Goal: Information Seeking & Learning: Learn about a topic

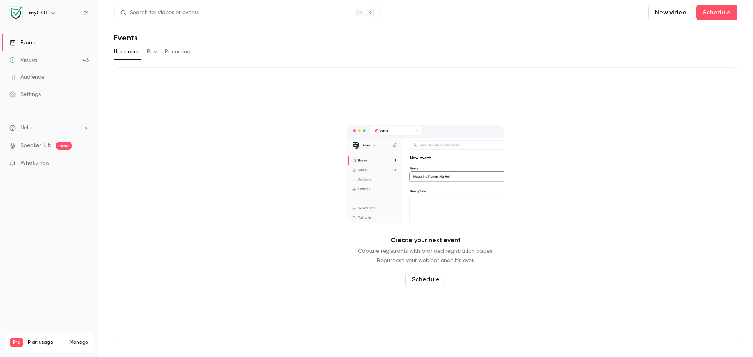
click at [47, 60] on link "Videos 43" at bounding box center [49, 59] width 98 height 17
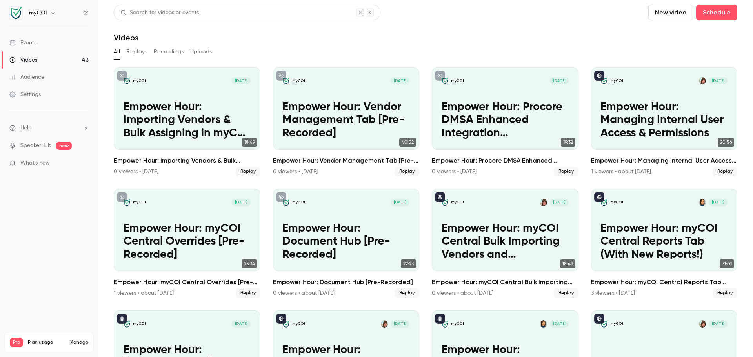
click at [55, 78] on link "Audience" at bounding box center [49, 77] width 98 height 17
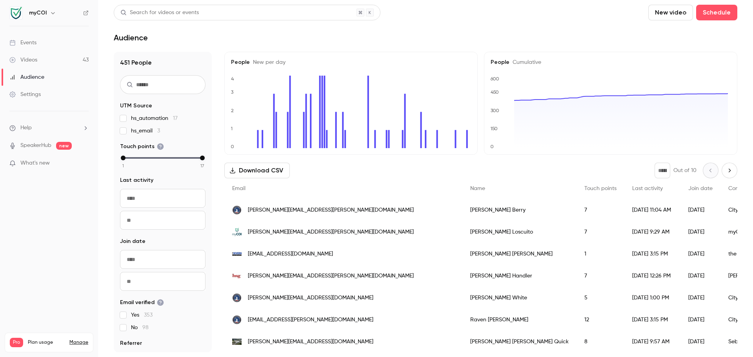
click at [154, 91] on input "text" at bounding box center [163, 84] width 86 height 19
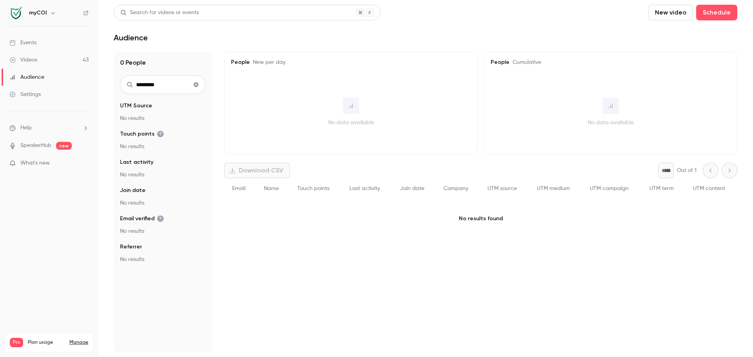
type input "*********"
click at [196, 84] on icon "Clear search" at bounding box center [196, 84] width 5 height 5
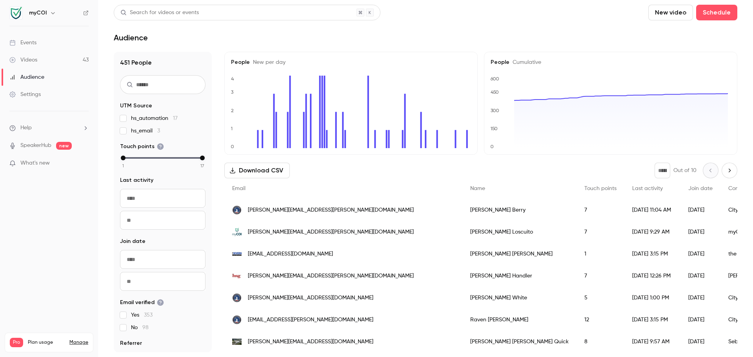
click at [172, 89] on input "text" at bounding box center [163, 84] width 86 height 19
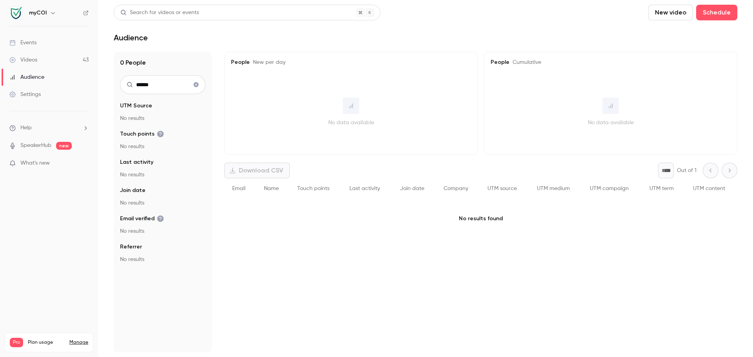
click at [169, 86] on input "******" at bounding box center [163, 84] width 86 height 19
type input "**********"
click at [195, 86] on icon "Clear search" at bounding box center [196, 84] width 5 height 5
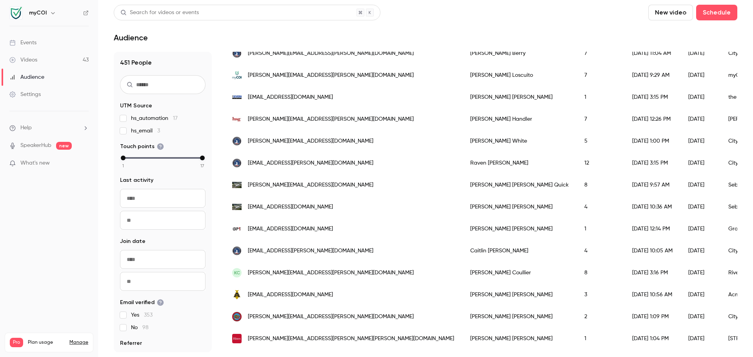
scroll to position [39, 0]
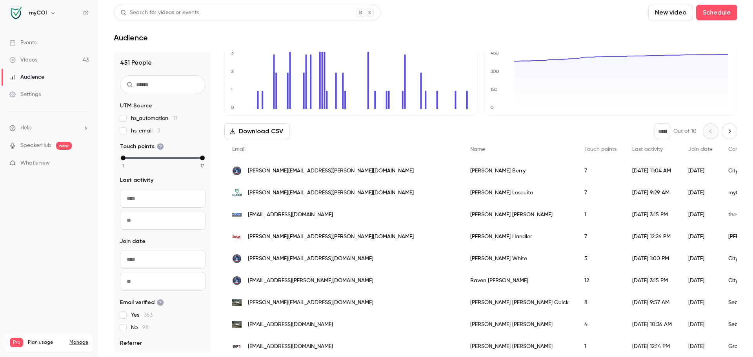
click at [29, 40] on div "Events" at bounding box center [22, 43] width 27 height 8
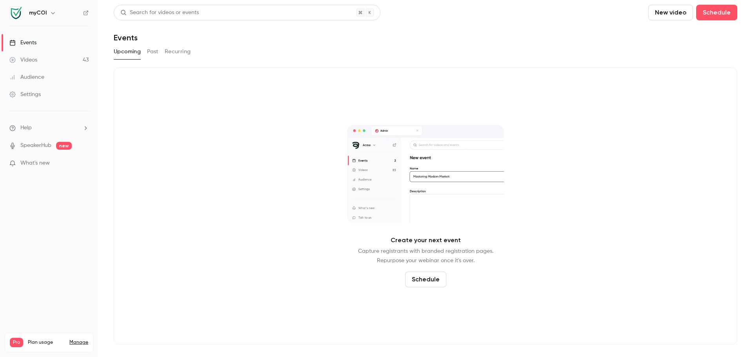
click at [36, 60] on div "Videos" at bounding box center [23, 60] width 28 height 8
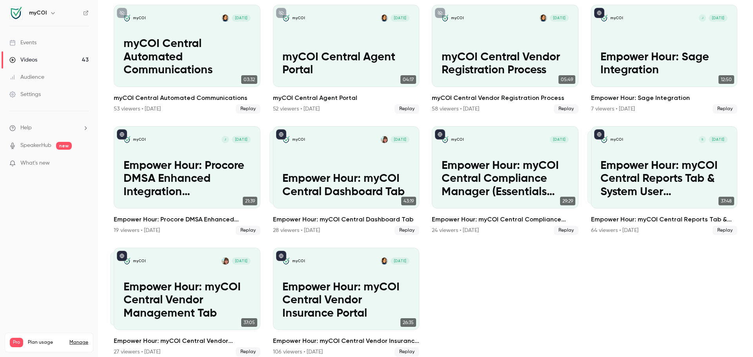
scroll to position [958, 0]
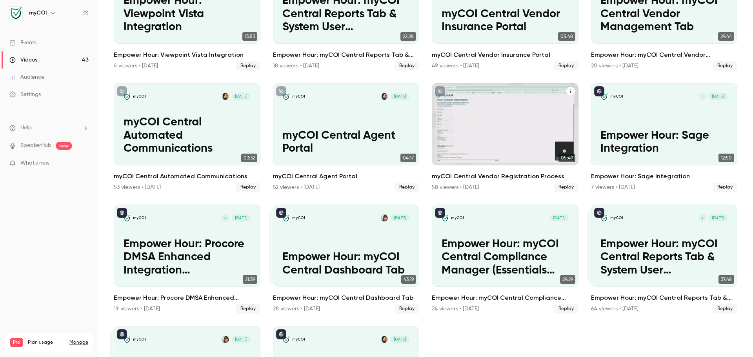
click at [499, 133] on p "myCOI Central Vendor Registration Process" at bounding box center [505, 142] width 127 height 26
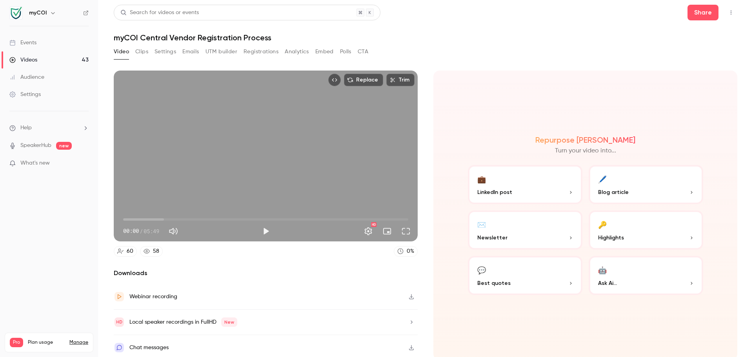
click at [156, 248] on div "58" at bounding box center [156, 252] width 6 height 8
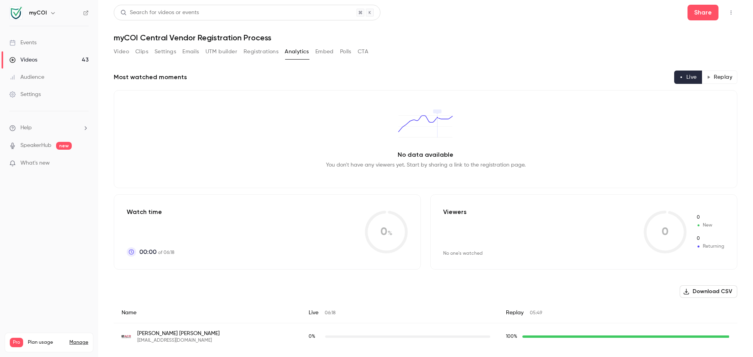
click at [720, 75] on button "Replay" at bounding box center [720, 77] width 36 height 13
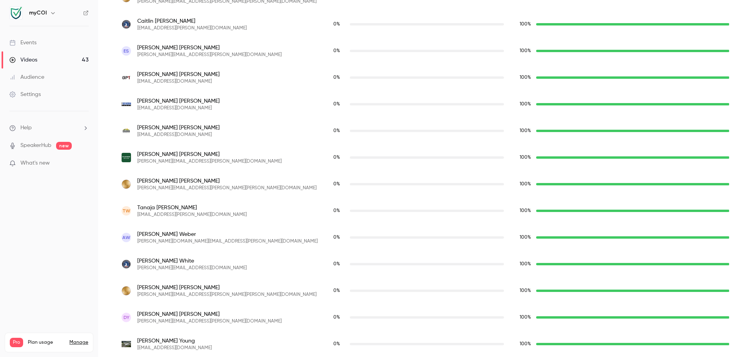
scroll to position [1573, 0]
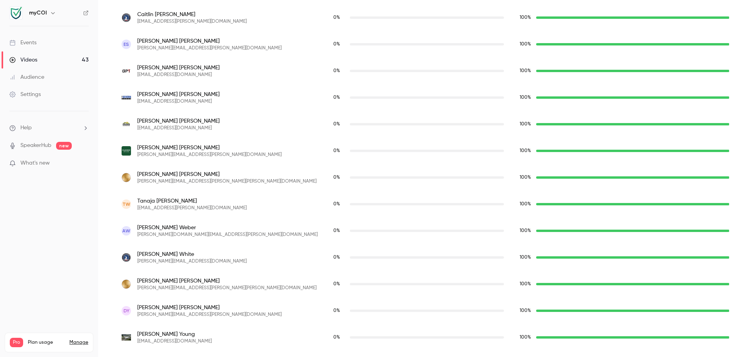
click at [33, 58] on div "Videos" at bounding box center [23, 60] width 28 height 8
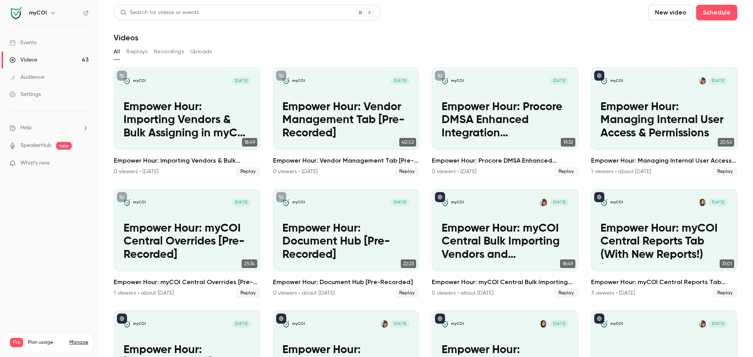
click at [36, 75] on div "Audience" at bounding box center [26, 77] width 35 height 8
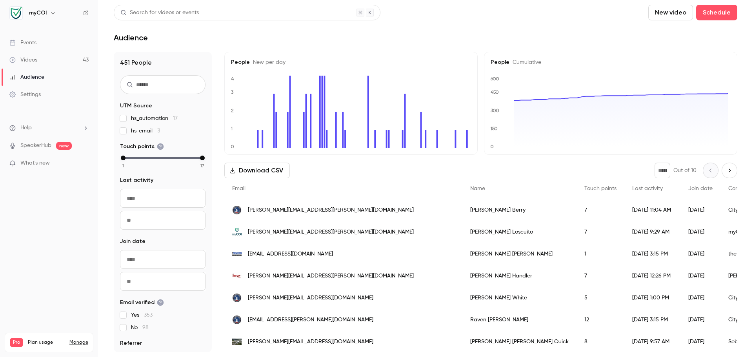
click at [164, 85] on input "text" at bounding box center [163, 84] width 86 height 19
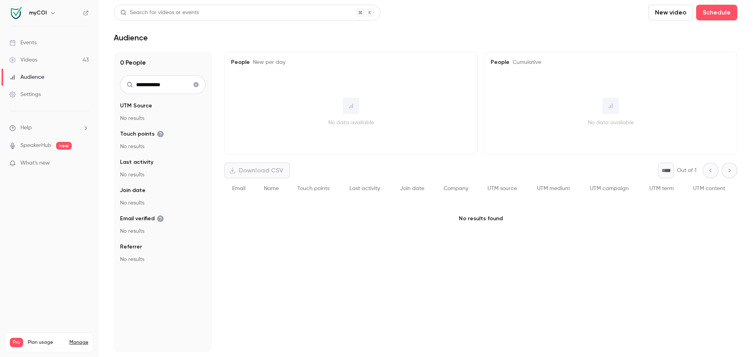
drag, startPoint x: 166, startPoint y: 86, endPoint x: 123, endPoint y: 83, distance: 43.2
click at [123, 83] on input "**********" at bounding box center [163, 84] width 86 height 19
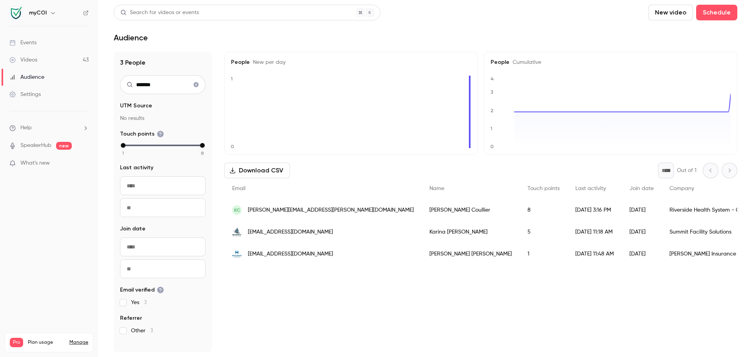
click at [520, 211] on div "8" at bounding box center [544, 210] width 48 height 22
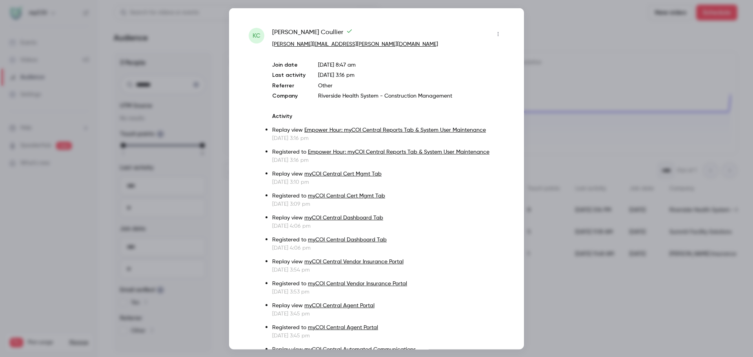
click at [577, 34] on div at bounding box center [376, 178] width 753 height 357
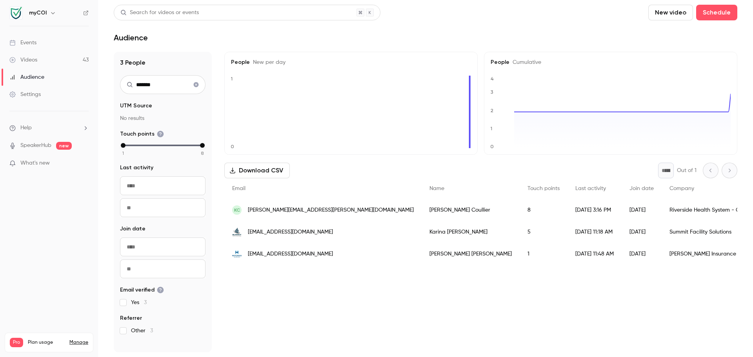
drag, startPoint x: 157, startPoint y: 86, endPoint x: 77, endPoint y: 85, distance: 80.1
click at [77, 85] on div "myCOI Events Videos 43 Audience Settings Help SpeakerHub new What's new Pro Pla…" at bounding box center [376, 178] width 753 height 357
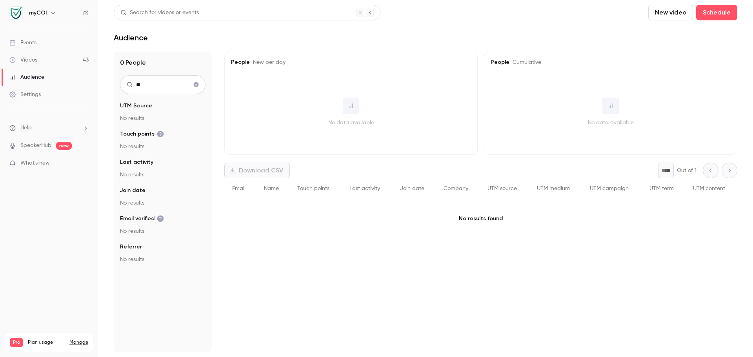
type input "*"
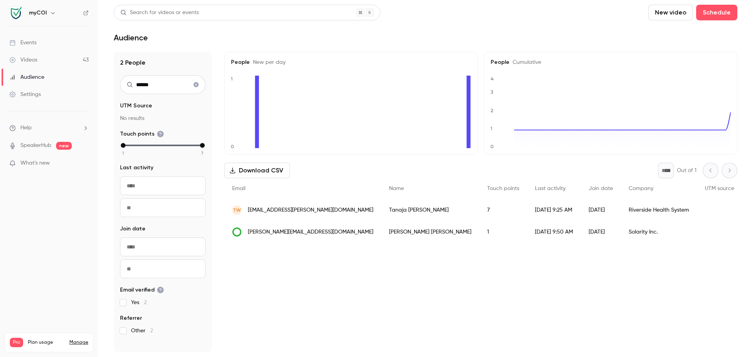
click at [479, 211] on div "7" at bounding box center [503, 210] width 48 height 22
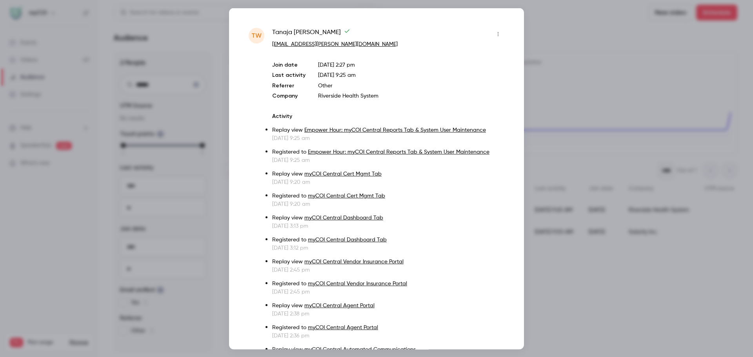
click at [545, 20] on div at bounding box center [376, 178] width 753 height 357
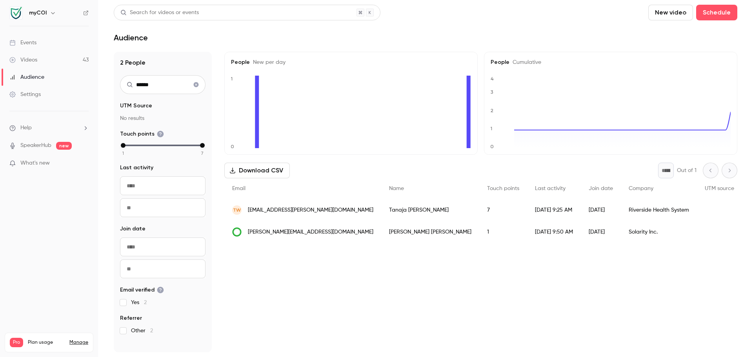
click at [167, 83] on input "******" at bounding box center [163, 84] width 86 height 19
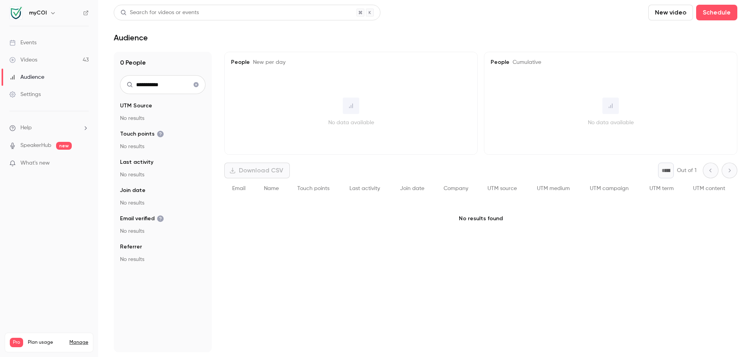
type input "**********"
click at [31, 46] on div "Events" at bounding box center [22, 43] width 27 height 8
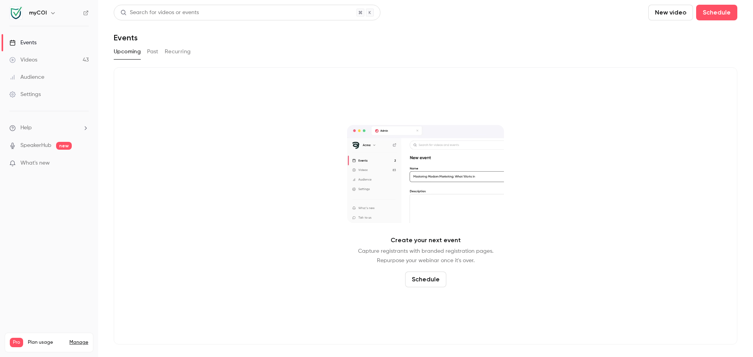
click at [43, 57] on link "Videos 43" at bounding box center [49, 59] width 98 height 17
